Goal: Task Accomplishment & Management: Use online tool/utility

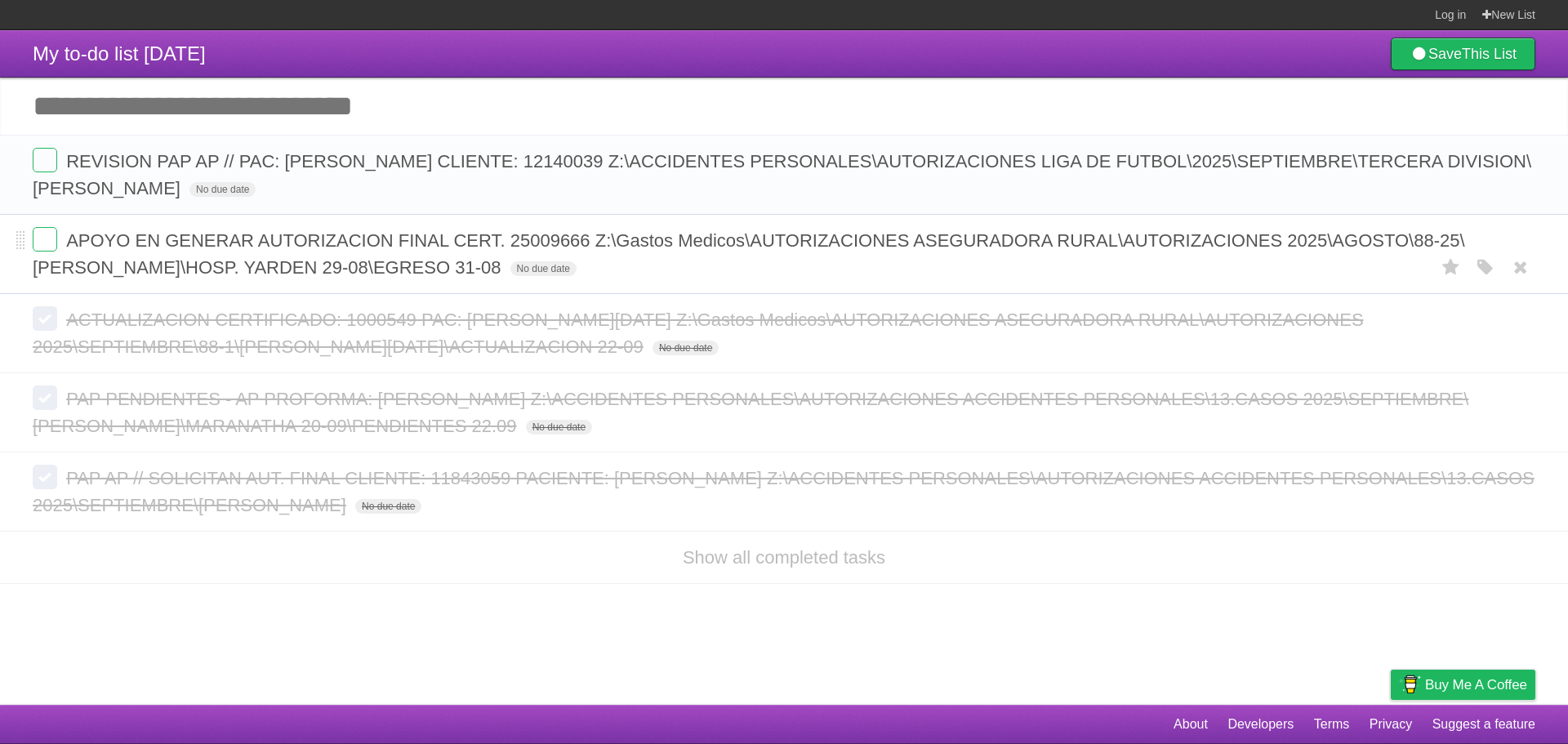
copy span "Z:\Gastos Medicos\AUTORIZACIONES ASEGURADORA RURAL\AUTORIZACIONES 2025\AGOSTO\8…"
drag, startPoint x: 648, startPoint y: 277, endPoint x: 597, endPoint y: 241, distance: 62.4
click at [597, 241] on span "APOYO EN GENERAR AUTORIZACION FINAL CERT. 25009666 Z:\Gastos Medicos\AUTORIZACI…" at bounding box center [749, 254] width 1432 height 48
copy span "Z:\Gastos Medicos\AUTORIZACIONES ASEGURADORA RURAL\AUTORIZACIONES 2025\AGOSTO\8…"
drag, startPoint x: 649, startPoint y: 271, endPoint x: 599, endPoint y: 245, distance: 56.4
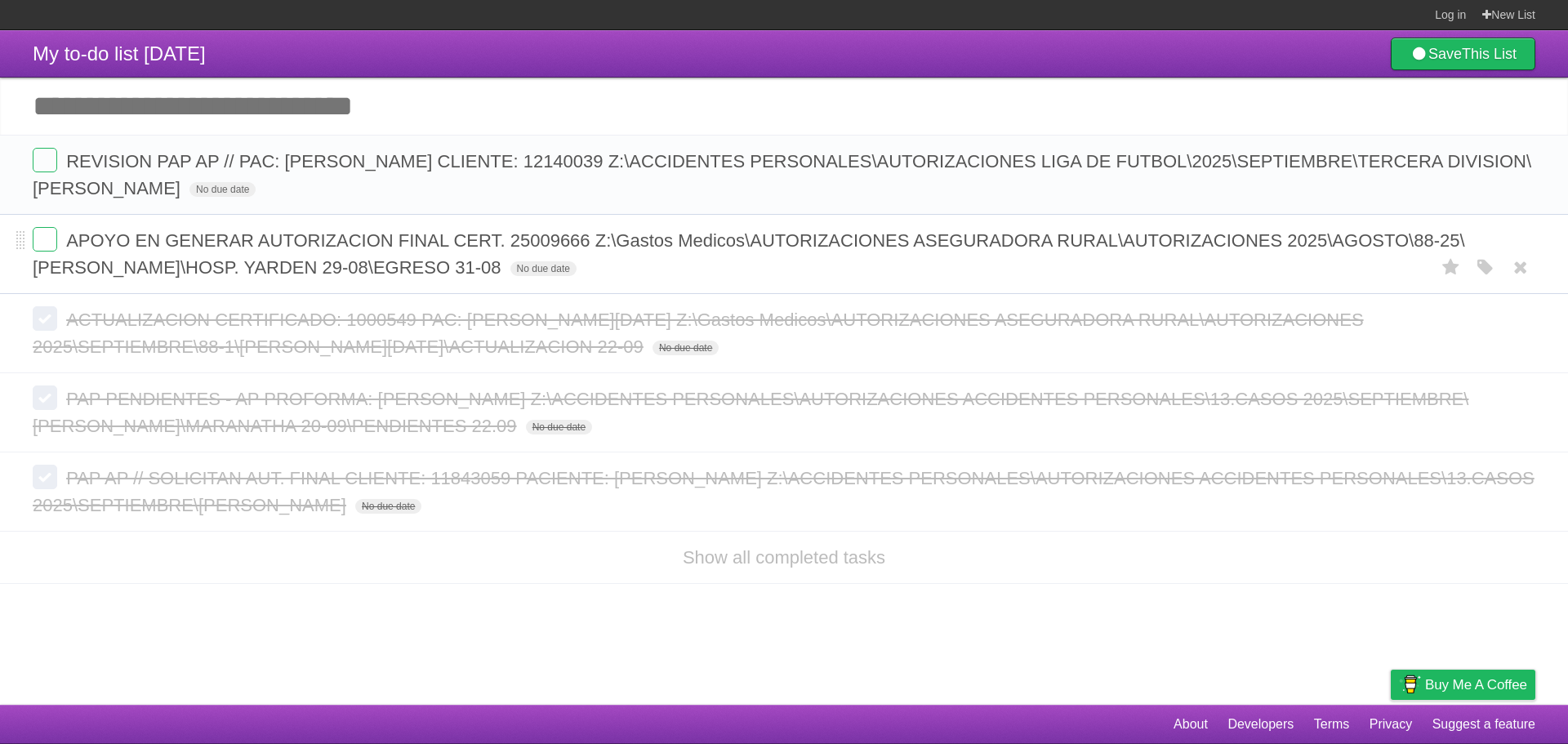
click at [599, 245] on span "APOYO EN GENERAR AUTORIZACION FINAL CERT. 25009666 Z:\Gastos Medicos\AUTORIZACI…" at bounding box center [749, 254] width 1432 height 48
copy span "Z:\ACCIDENTES PERSONALES\AUTORIZACIONES LIGA DE FUTBOL\2025\SEPTIEMBRE\TERCERA …"
drag, startPoint x: 732, startPoint y: 196, endPoint x: 751, endPoint y: 166, distance: 35.5
click at [751, 166] on span "REVISION PAP AP // PAC: [PERSON_NAME] CLIENTE: 12140039 Z:\ACCIDENTES PERSONALE…" at bounding box center [782, 174] width 1498 height 48
drag, startPoint x: 735, startPoint y: 197, endPoint x: 70, endPoint y: 165, distance: 665.8
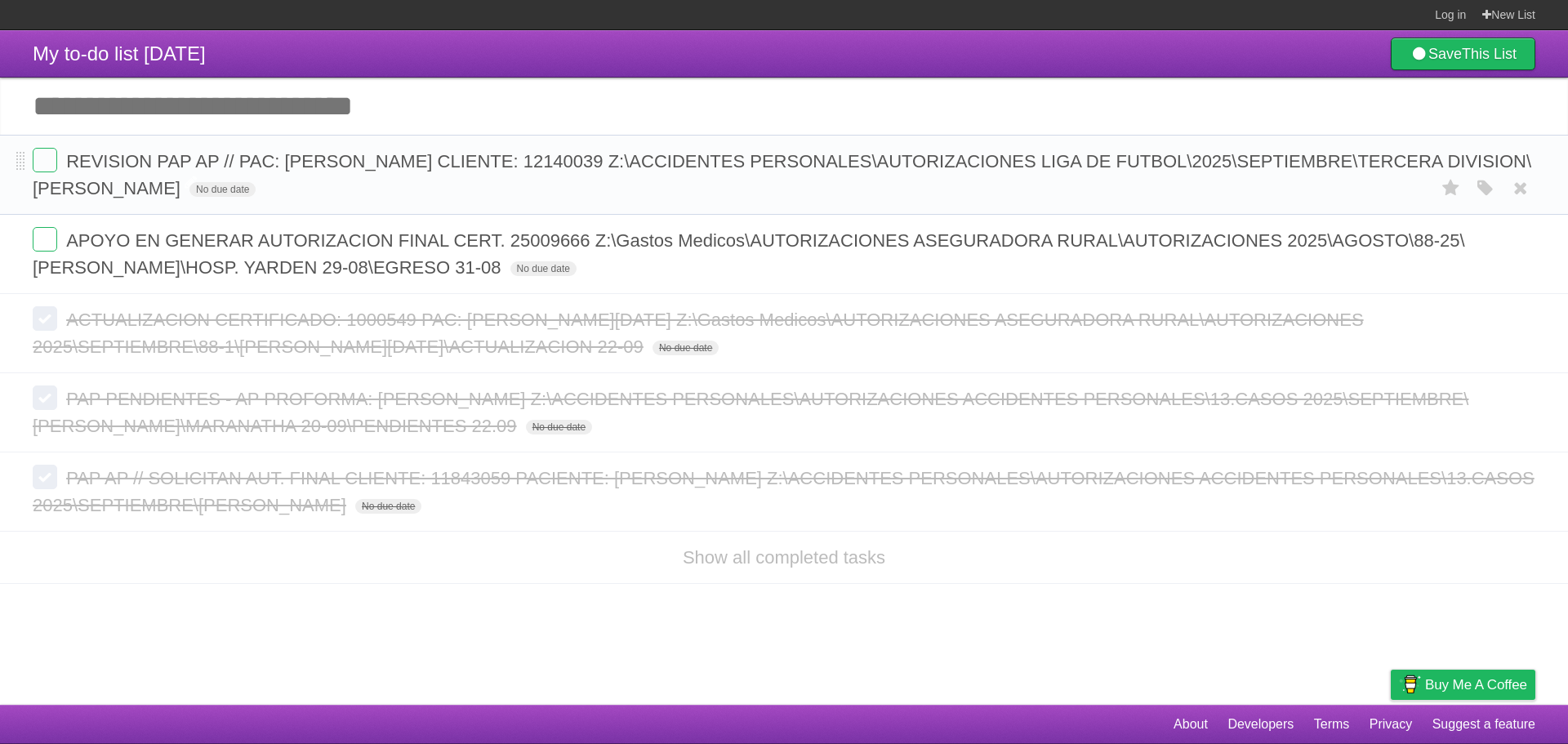
click at [70, 165] on span "REVISION PAP AP // PAC: [PERSON_NAME] CLIENTE: 12140039 Z:\ACCIDENTES PERSONALE…" at bounding box center [782, 174] width 1498 height 48
click at [46, 160] on label at bounding box center [45, 160] width 24 height 24
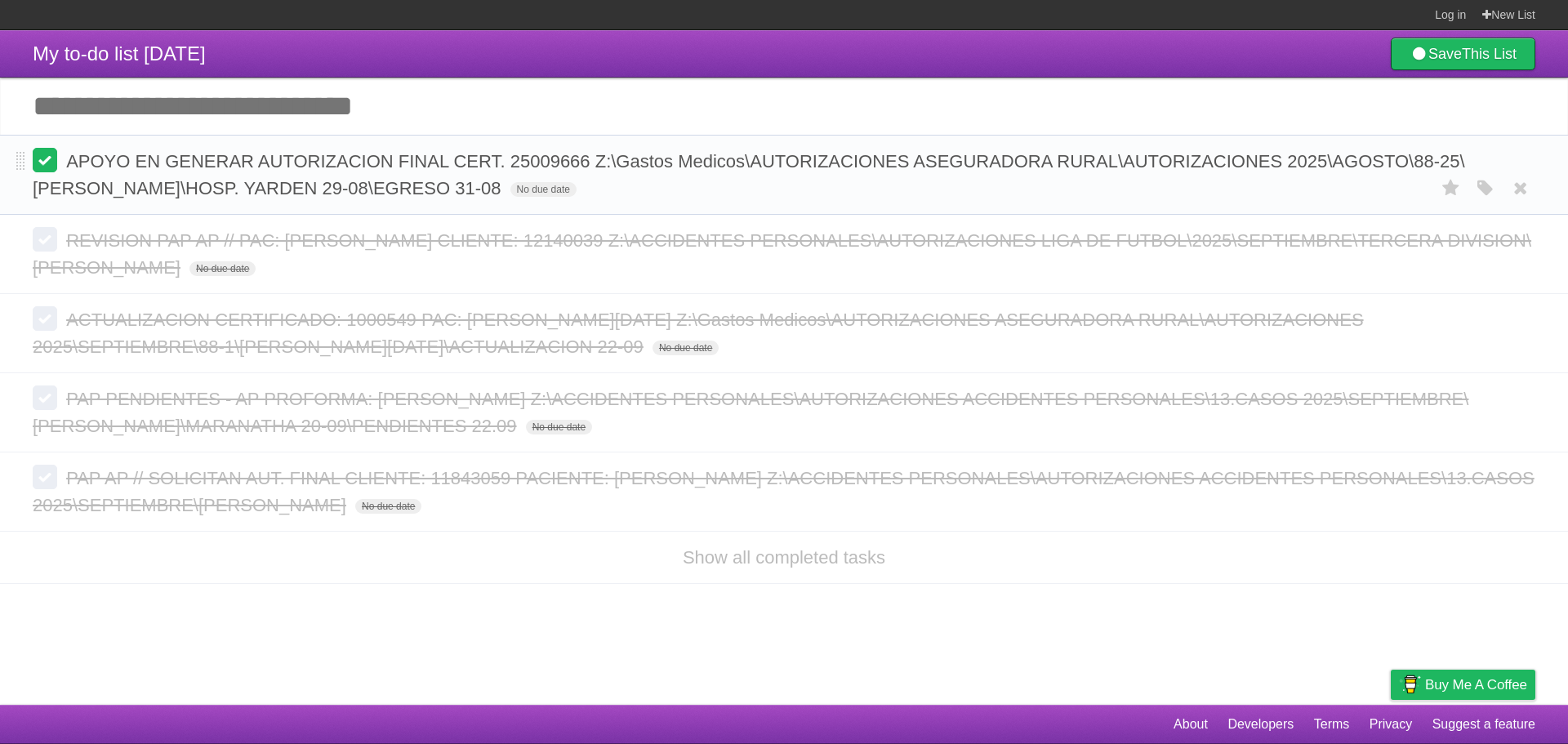
click at [50, 165] on label at bounding box center [45, 160] width 24 height 24
